Goal: Information Seeking & Learning: Learn about a topic

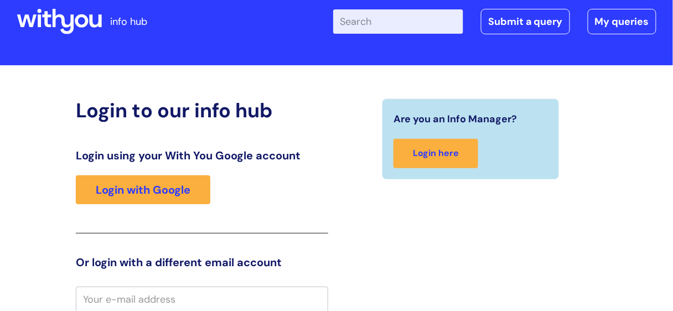
scroll to position [22, 0]
click at [365, 26] on input "Enter your search term here..." at bounding box center [398, 21] width 130 height 24
type input "nebula"
click button "Search" at bounding box center [0, 0] width 0 height 0
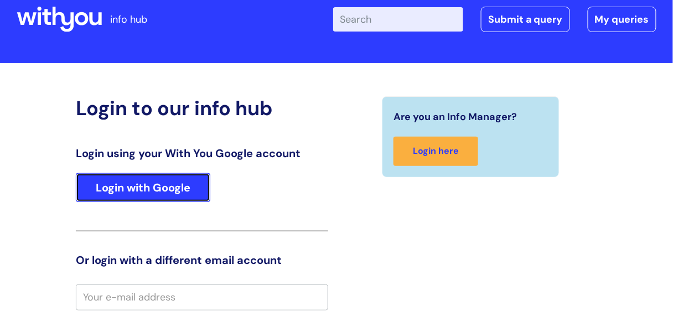
click at [154, 192] on link "Login with Google" at bounding box center [143, 187] width 134 height 29
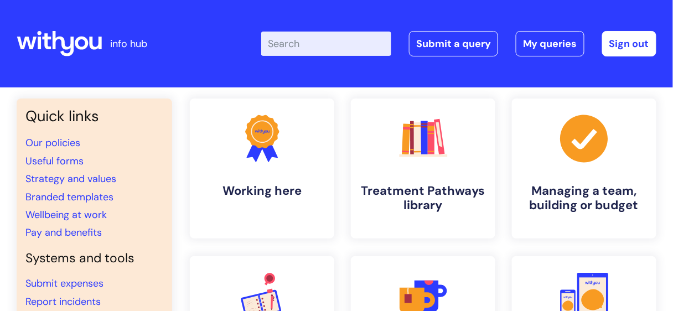
click at [292, 44] on input "Enter your search term here..." at bounding box center [326, 44] width 130 height 24
type input "nebula"
click button "Search" at bounding box center [0, 0] width 0 height 0
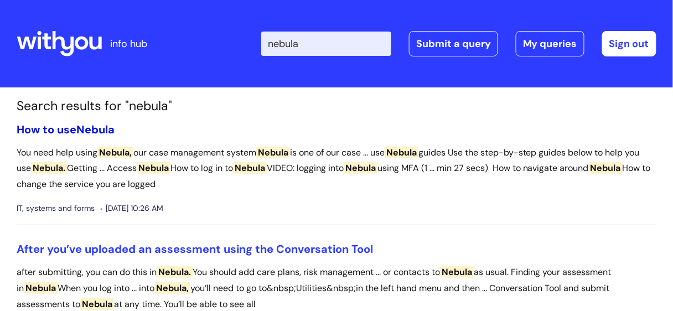
click at [92, 131] on span "Nebula" at bounding box center [95, 129] width 38 height 14
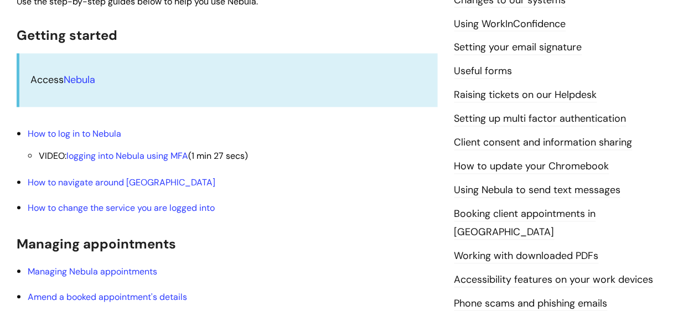
scroll to position [481, 0]
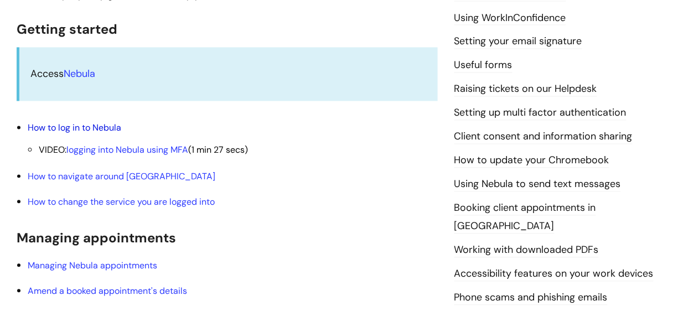
click at [106, 129] on link "How to log in to Nebula" at bounding box center [75, 128] width 94 height 12
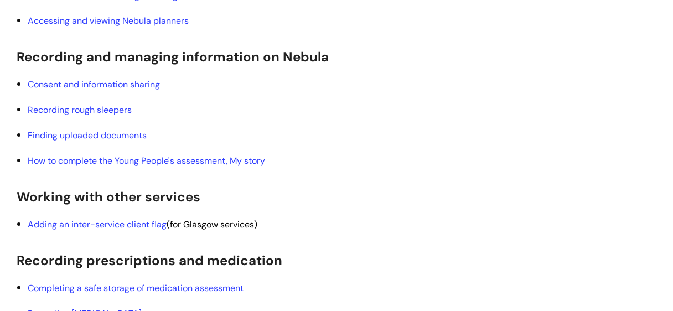
scroll to position [935, 0]
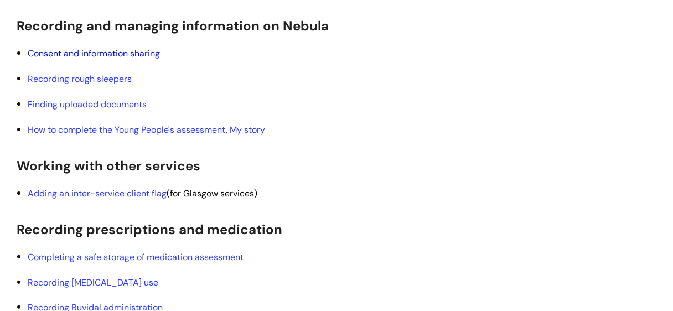
click at [140, 52] on link "Consent and information sharing" at bounding box center [94, 54] width 132 height 12
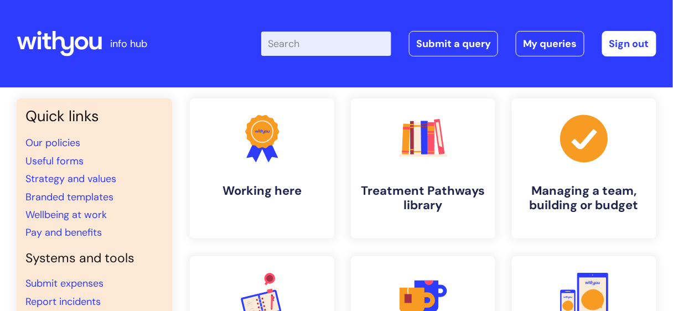
click at [291, 46] on input "Enter your search term here..." at bounding box center [326, 44] width 130 height 24
type input "nebul"
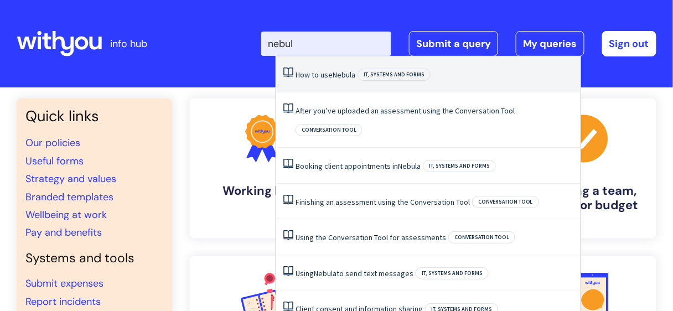
click at [319, 70] on link "How to use Nebula" at bounding box center [326, 75] width 60 height 10
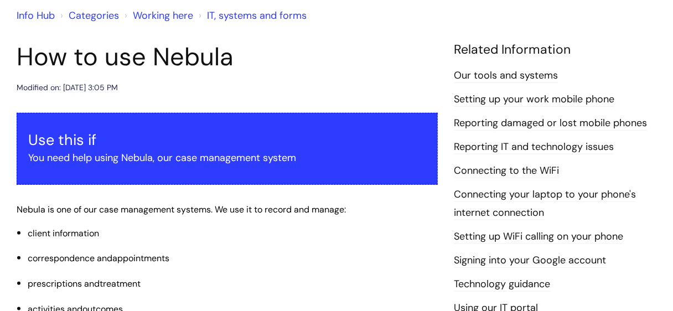
scroll to position [159, 0]
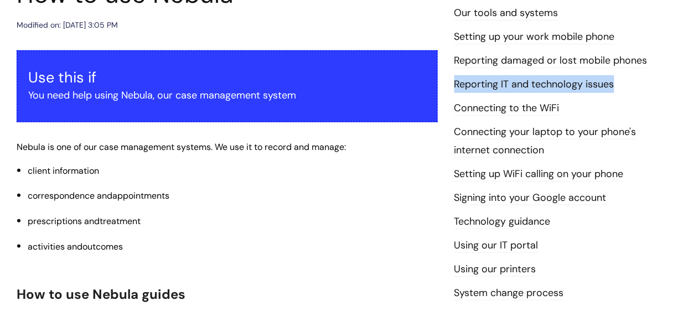
drag, startPoint x: 671, startPoint y: 68, endPoint x: 668, endPoint y: 75, distance: 8.2
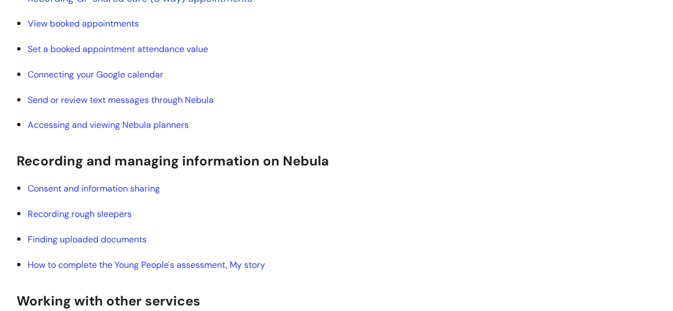
scroll to position [812, 0]
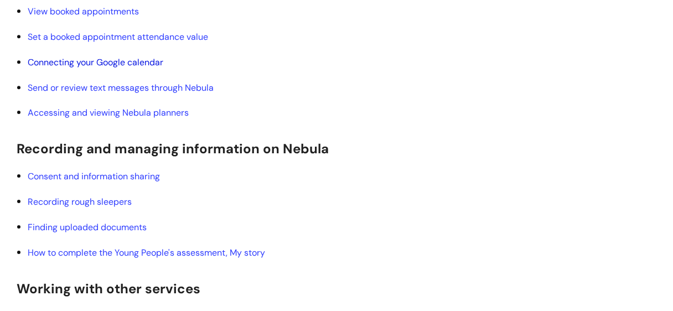
click at [122, 59] on link "Connecting your Google calendar" at bounding box center [96, 62] width 136 height 12
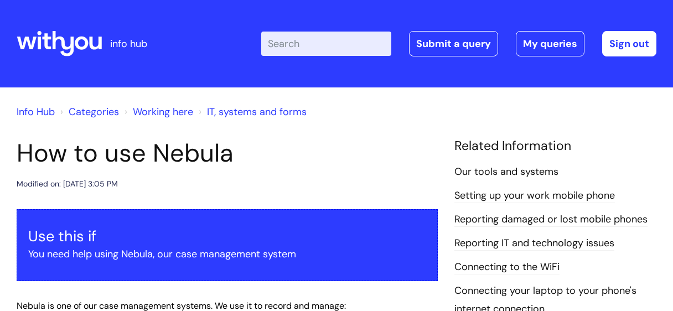
scroll to position [812, 0]
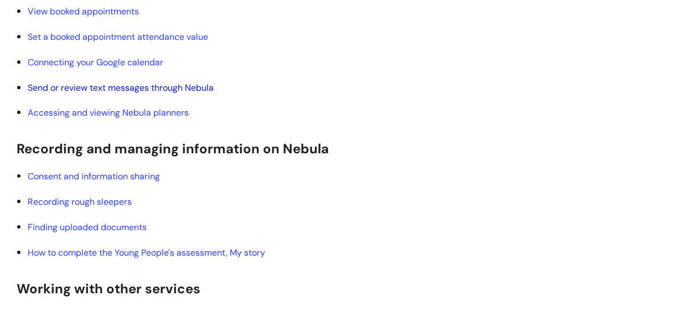
drag, startPoint x: 174, startPoint y: 112, endPoint x: 149, endPoint y: 84, distance: 37.3
click at [149, 84] on link "Send or review text messages through Nebula" at bounding box center [121, 88] width 186 height 12
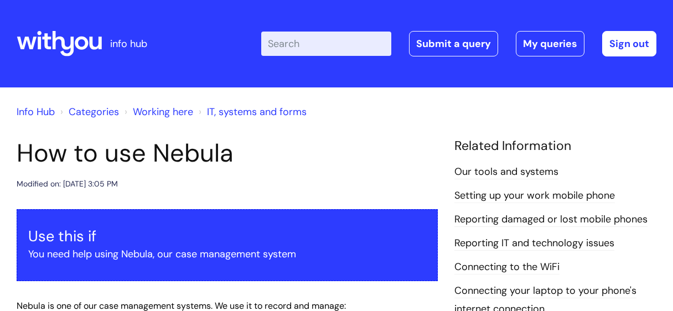
scroll to position [812, 0]
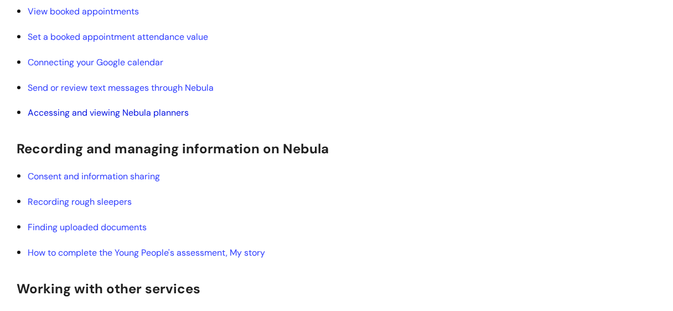
click at [103, 113] on link "Accessing and viewing Nebula planners" at bounding box center [108, 113] width 161 height 12
